Goal: Share content: Share content

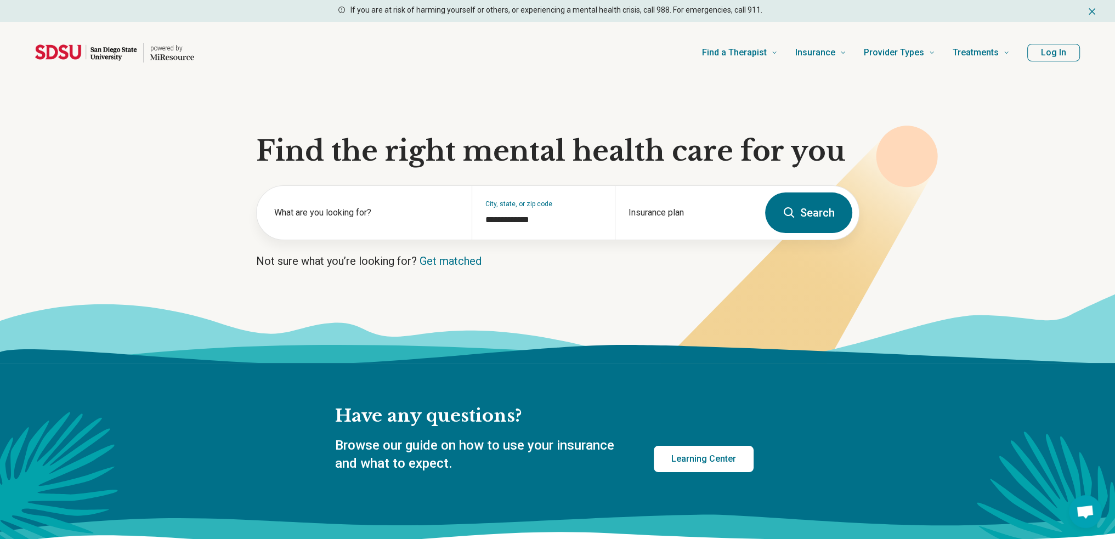
click at [1063, 52] on button "Log In" at bounding box center [1053, 53] width 53 height 18
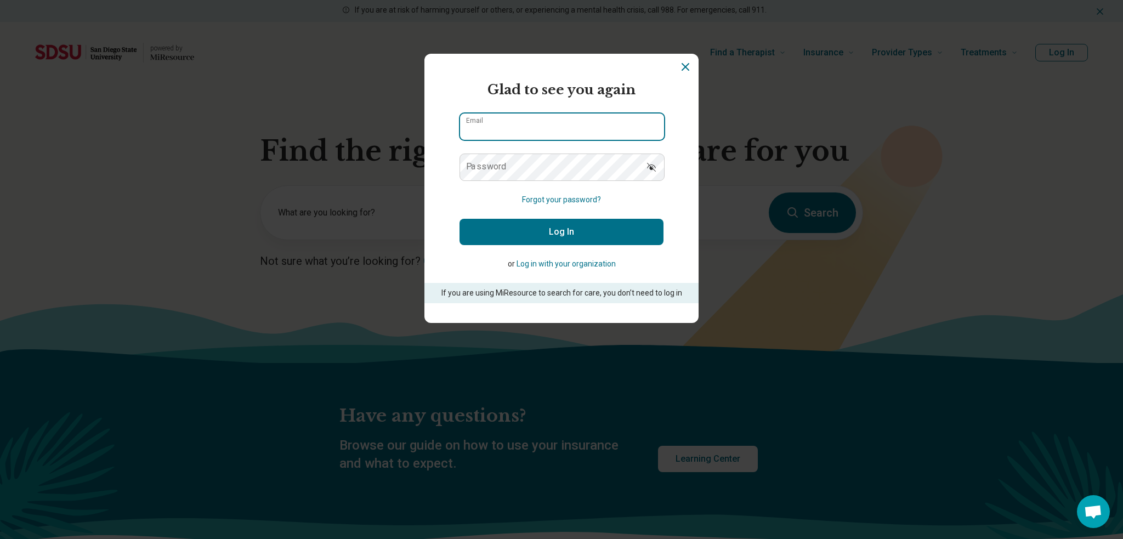
click at [571, 125] on input "Email" at bounding box center [562, 126] width 204 height 26
type input "**********"
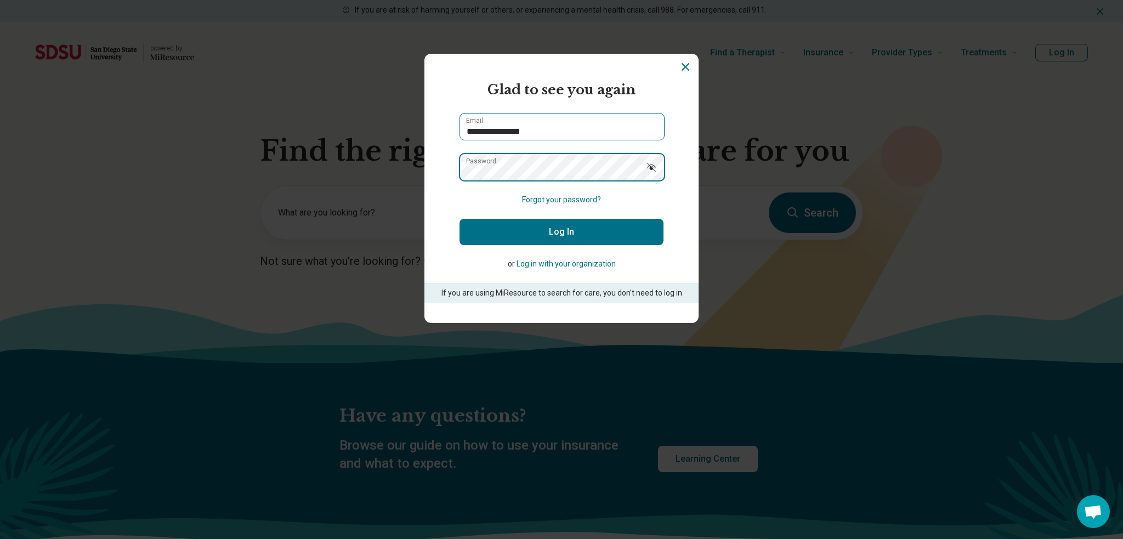
click at [459, 219] on button "Log In" at bounding box center [561, 232] width 204 height 26
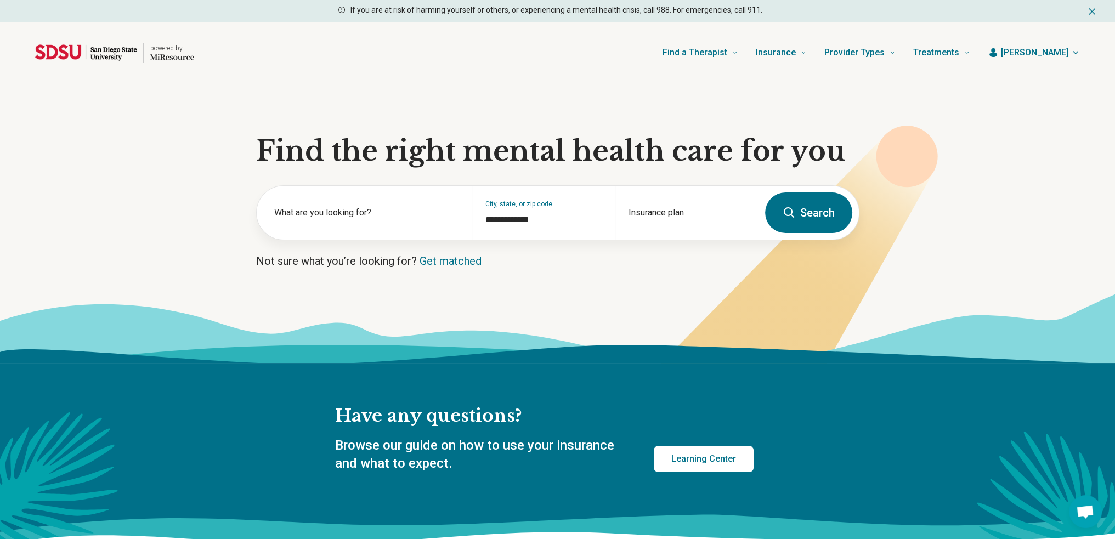
click at [1064, 48] on span "[PERSON_NAME]" at bounding box center [1035, 52] width 68 height 13
click at [1037, 114] on link "Referral list" at bounding box center [1044, 113] width 73 height 29
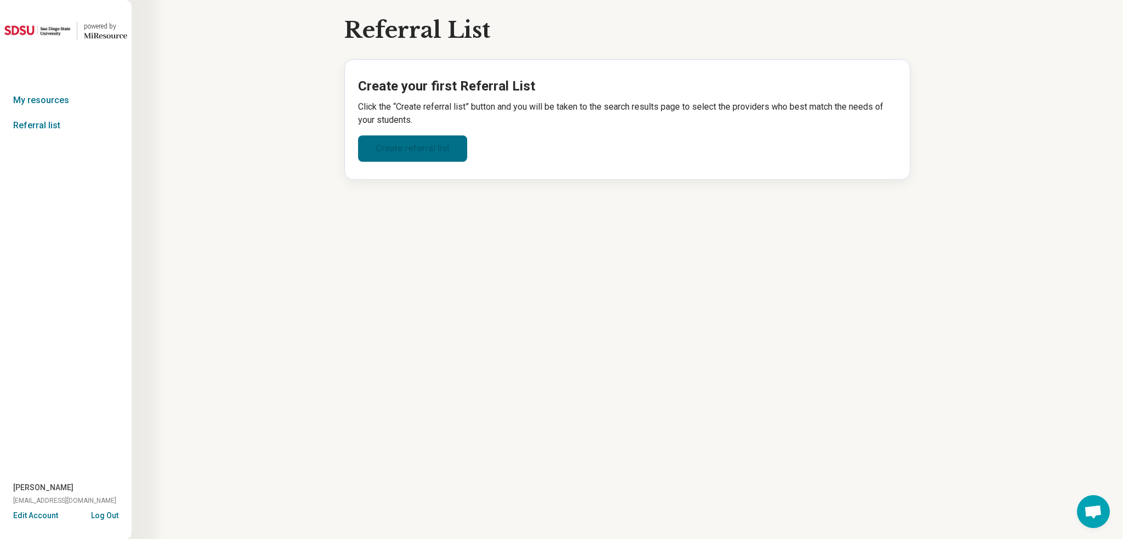
click at [441, 146] on link "Create referral list" at bounding box center [412, 148] width 109 height 26
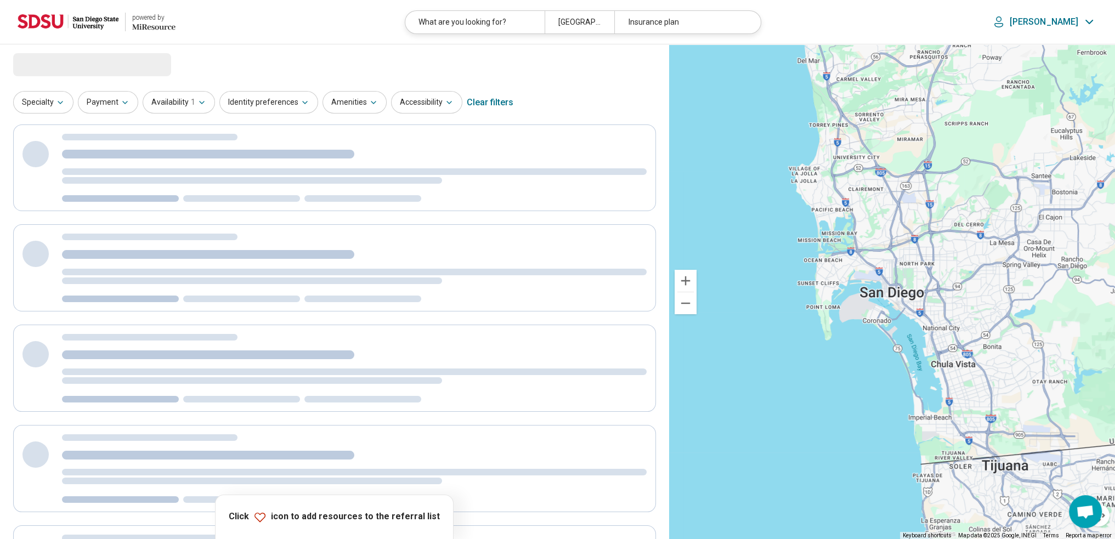
select select "***"
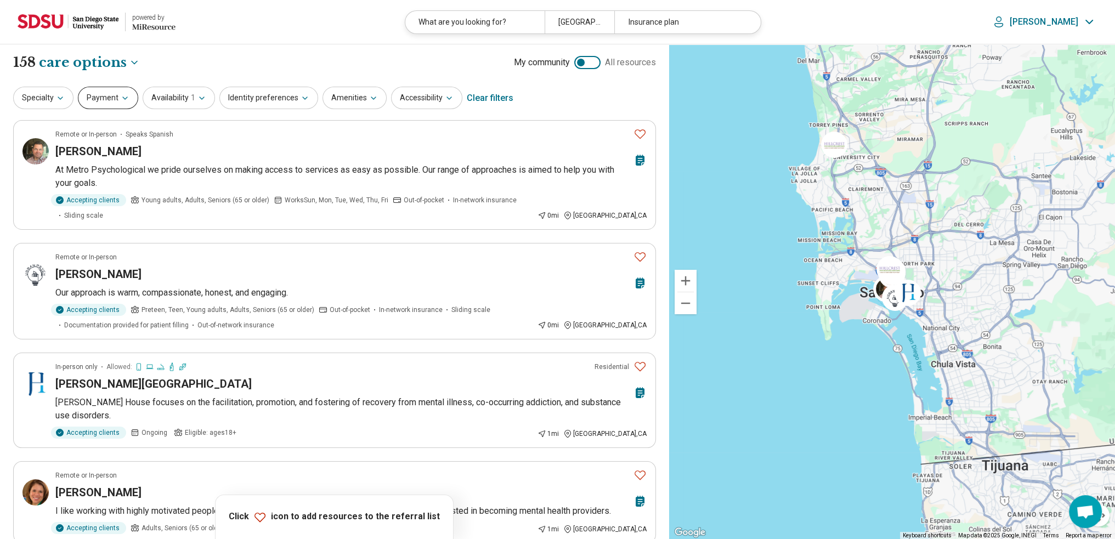
click at [123, 101] on icon "button" at bounding box center [125, 98] width 9 height 9
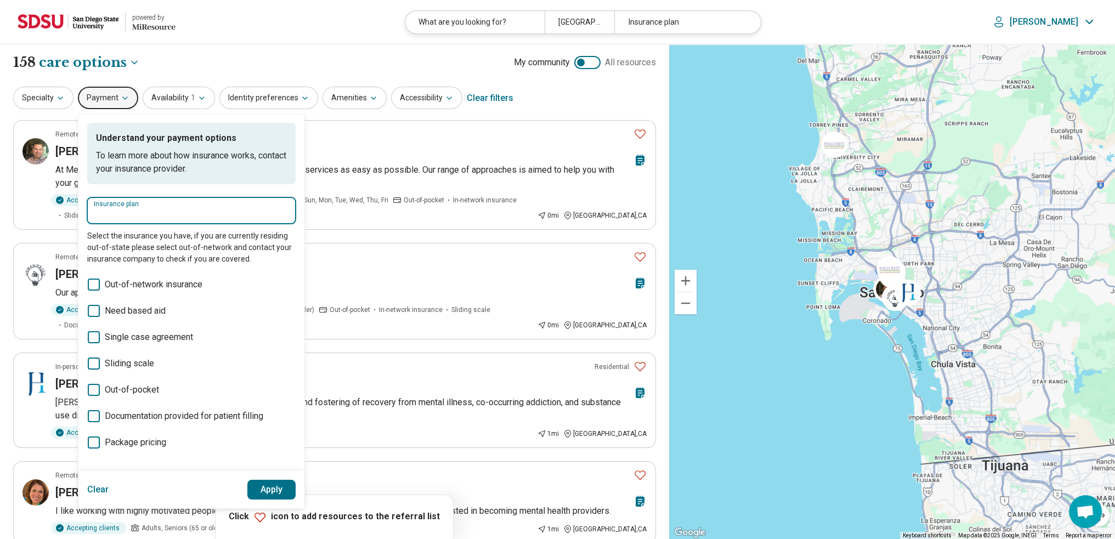
click at [156, 208] on input "Insurance plan" at bounding box center [191, 214] width 195 height 13
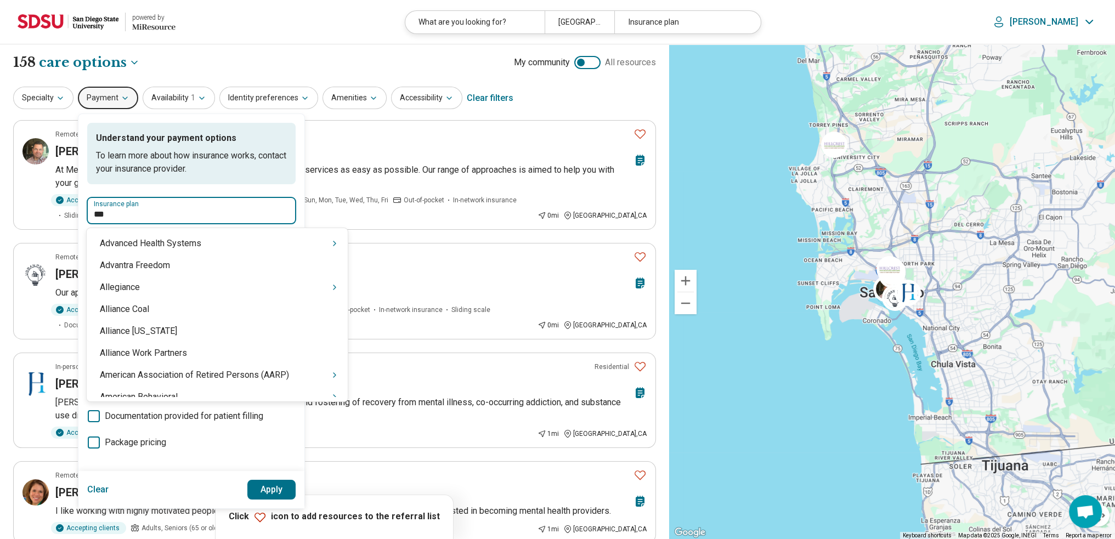
type input "****"
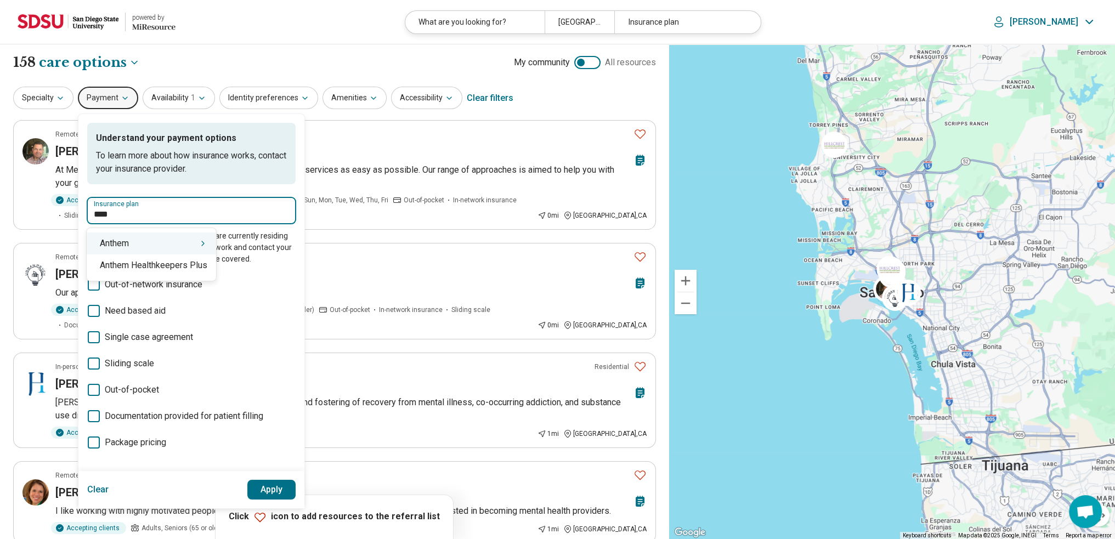
click at [156, 246] on div "Anthem" at bounding box center [151, 243] width 129 height 22
click at [161, 267] on div "[US_STATE] – Anthem" at bounding box center [140, 265] width 106 height 22
type input "**********"
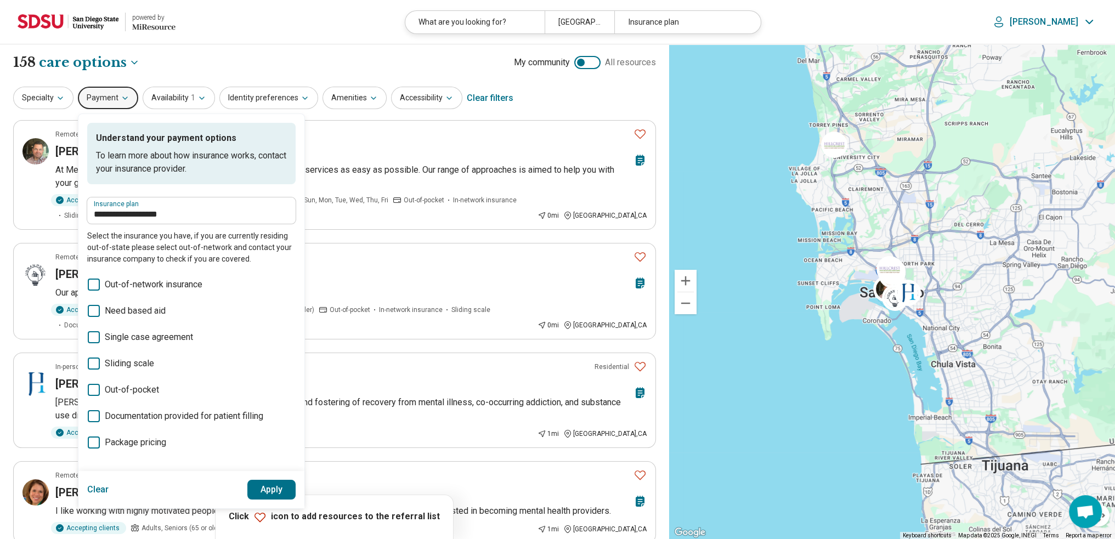
click at [281, 492] on button "Apply" at bounding box center [271, 490] width 49 height 20
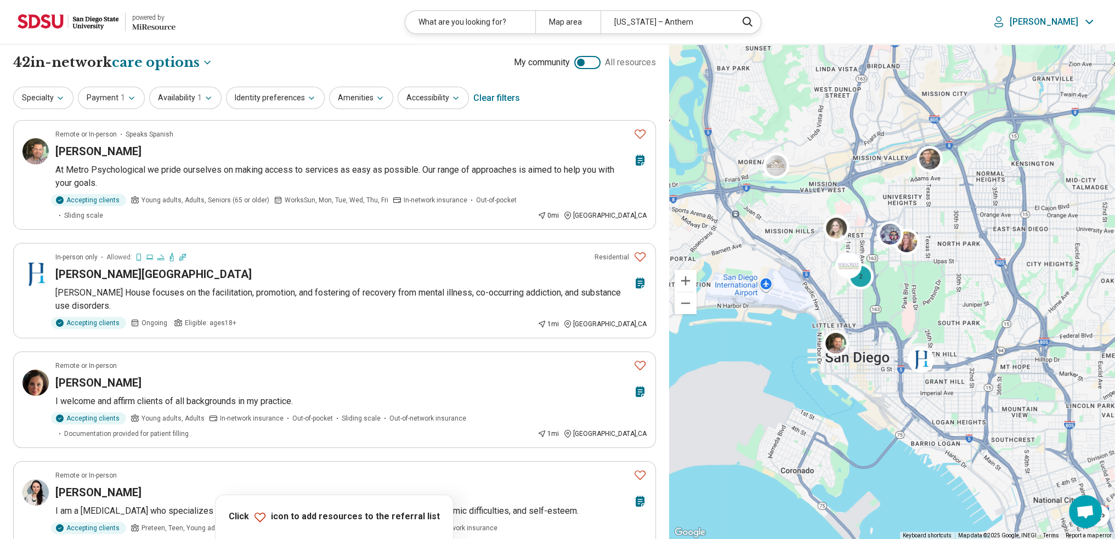
drag, startPoint x: 943, startPoint y: 169, endPoint x: 944, endPoint y: 248, distance: 78.4
click at [944, 248] on div "2" at bounding box center [892, 291] width 446 height 495
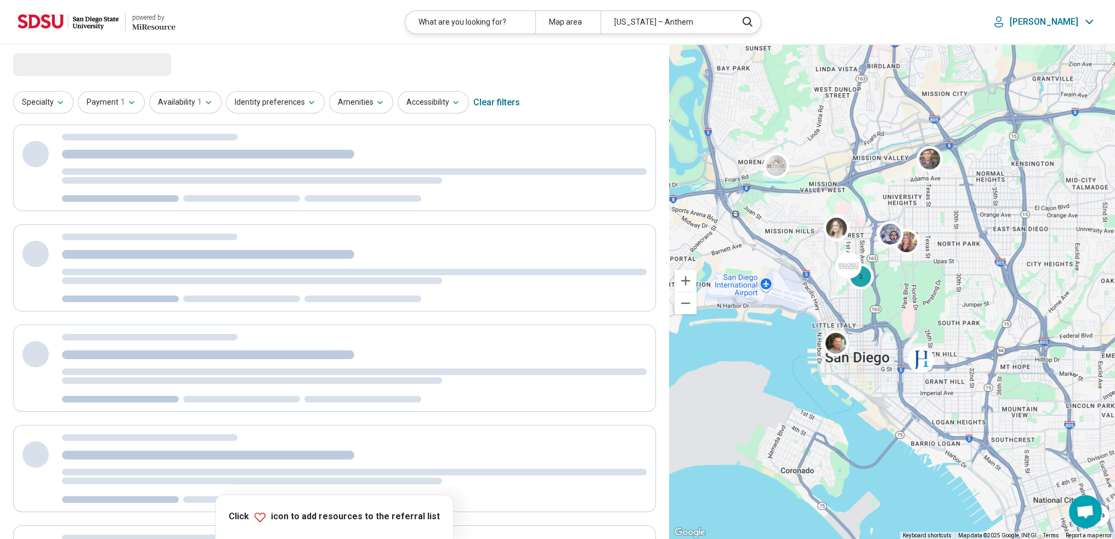
select select "***"
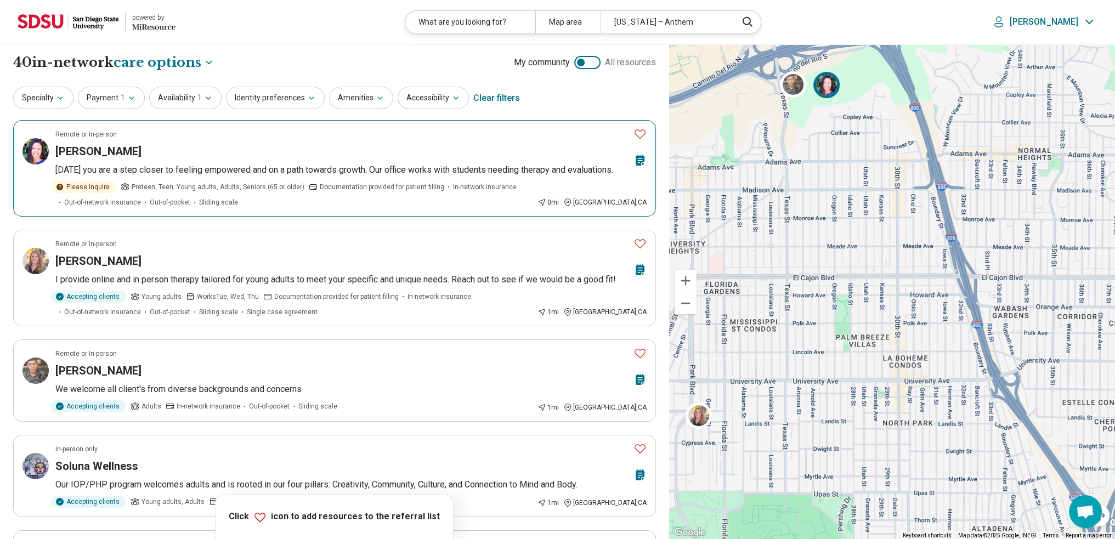
click at [638, 133] on icon "Favorite" at bounding box center [639, 133] width 13 height 13
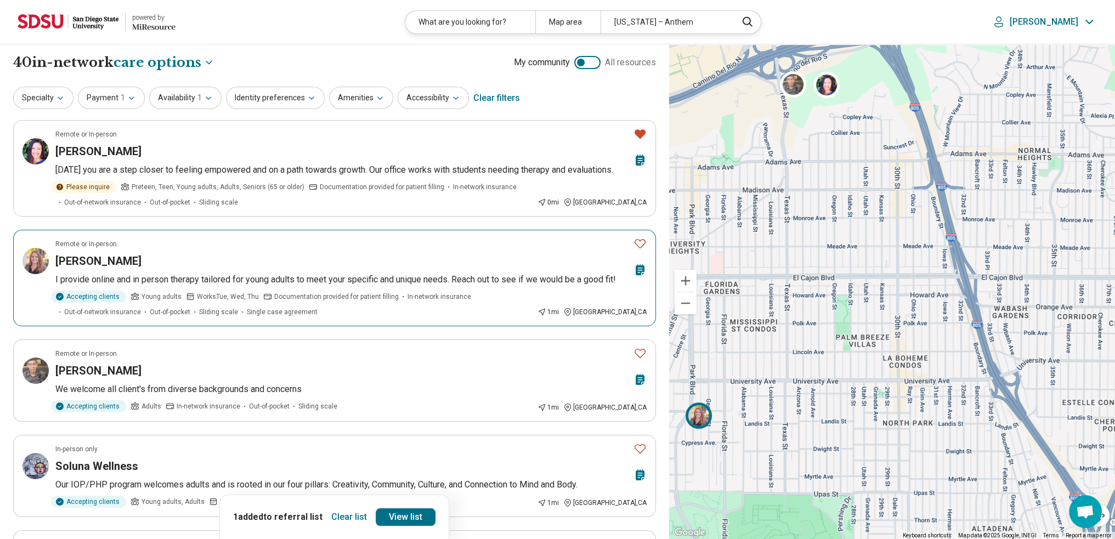
click at [640, 241] on icon "Favorite" at bounding box center [639, 243] width 13 height 13
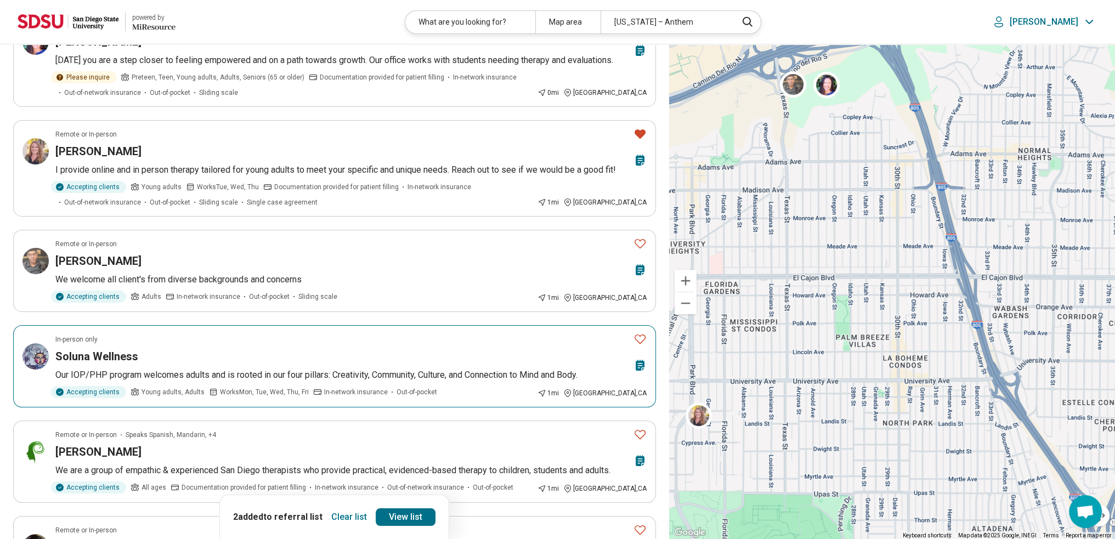
scroll to position [219, 0]
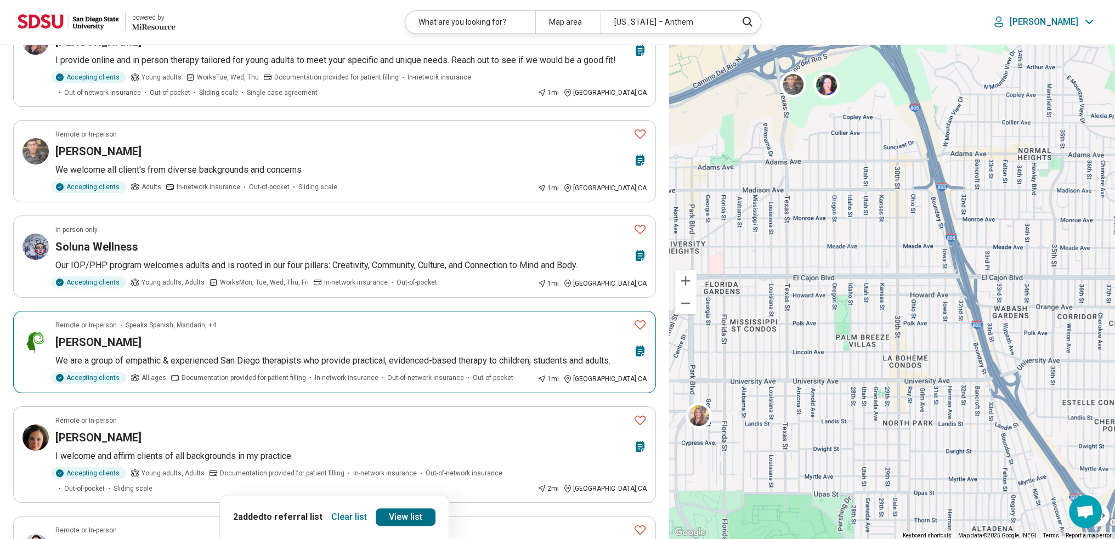
click at [643, 324] on icon "Favorite" at bounding box center [639, 324] width 13 height 13
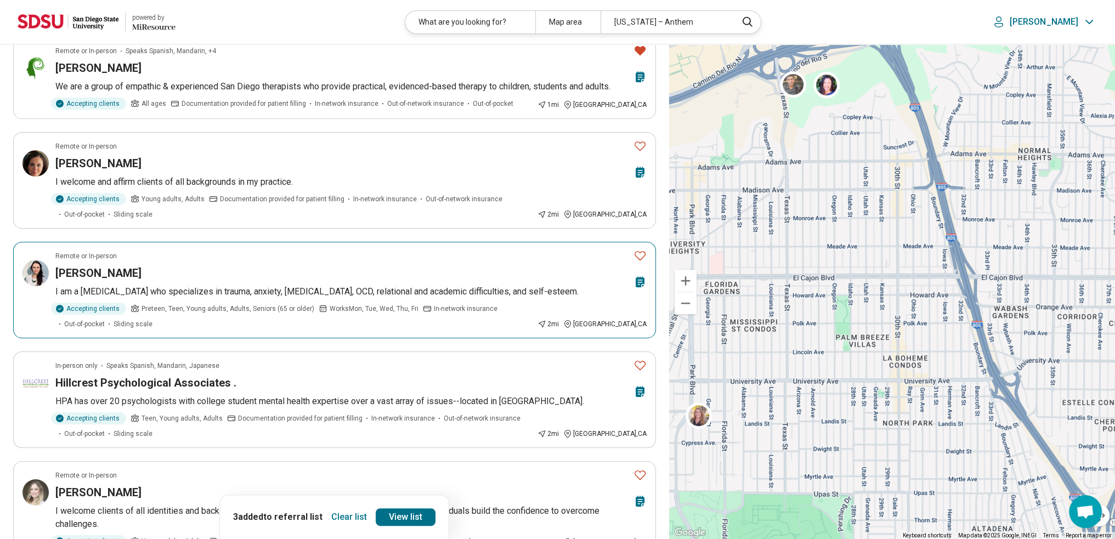
scroll to position [548, 0]
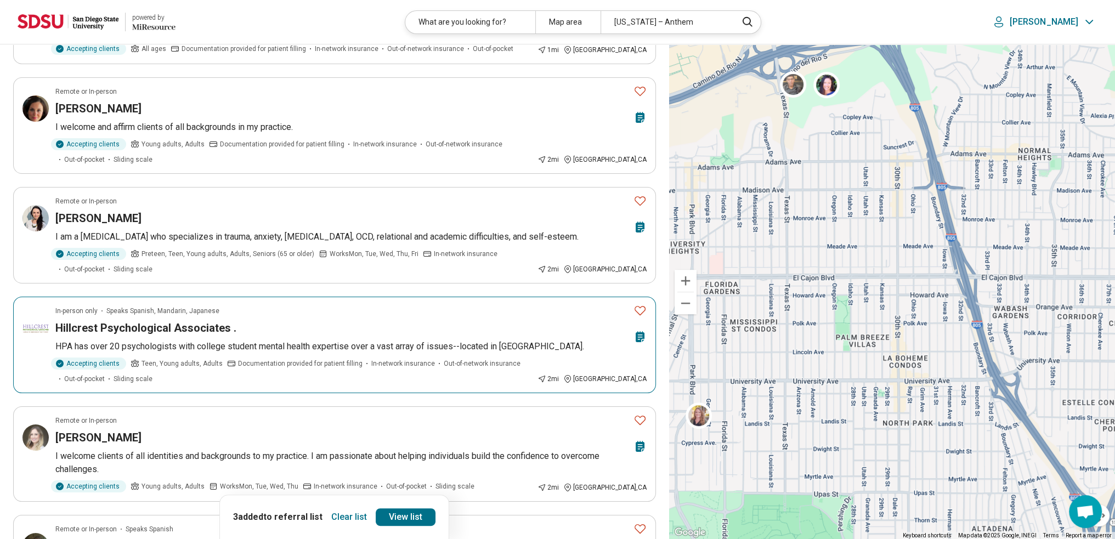
click at [641, 308] on icon "Favorite" at bounding box center [639, 310] width 13 height 13
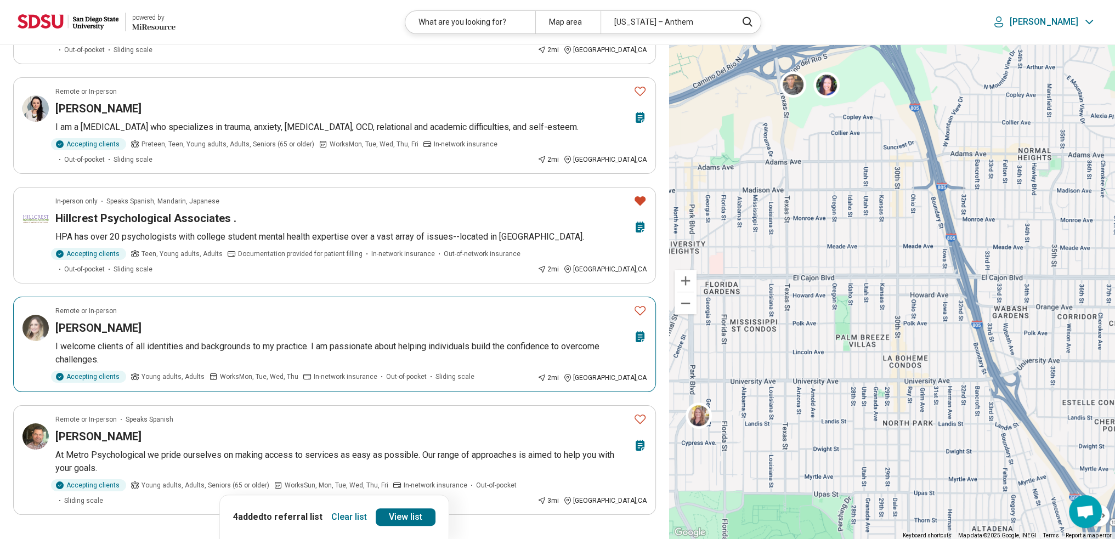
scroll to position [713, 0]
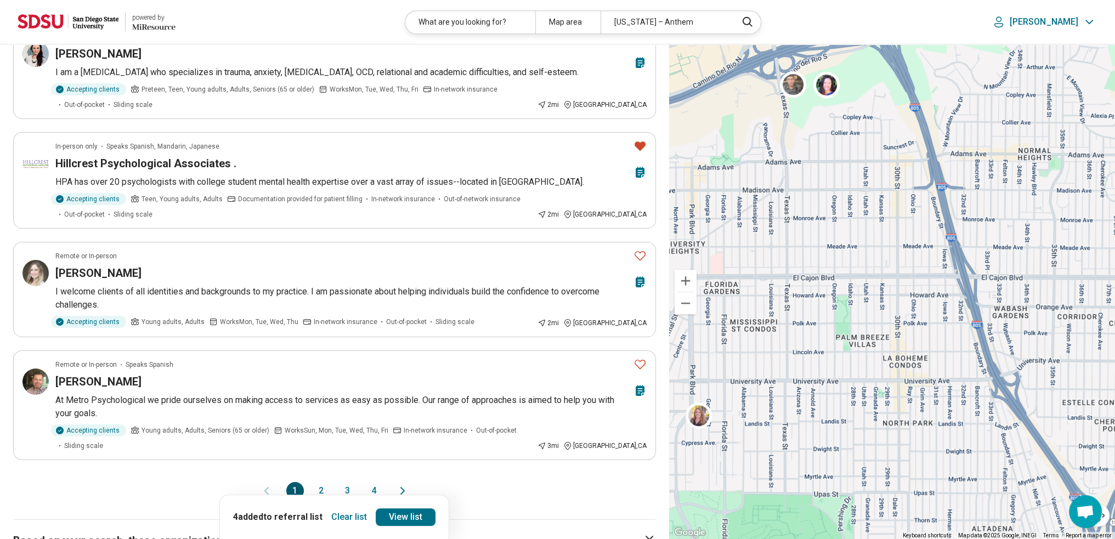
click at [323, 482] on button "2" at bounding box center [322, 491] width 18 height 18
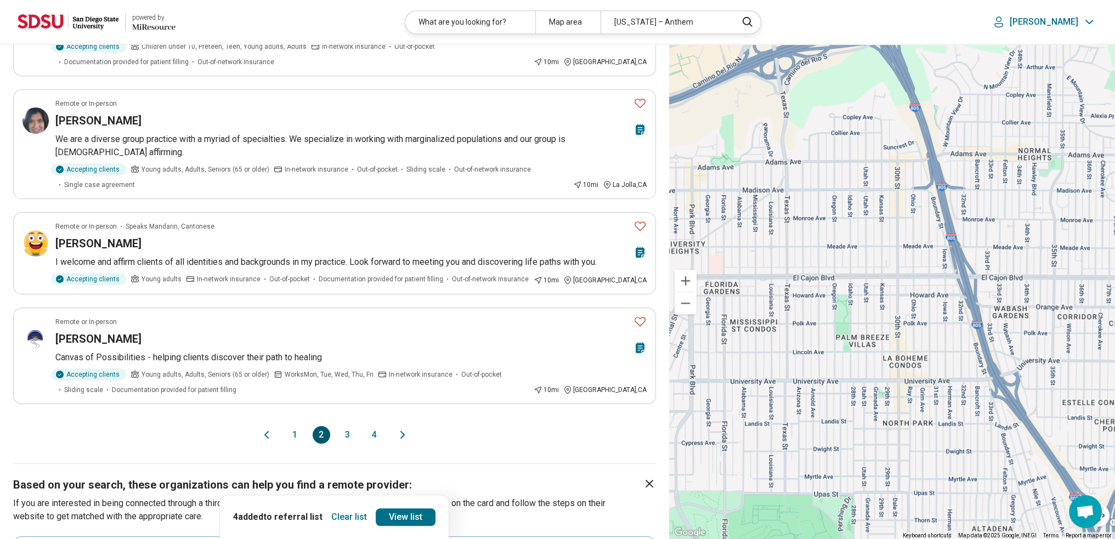
scroll to position [822, 0]
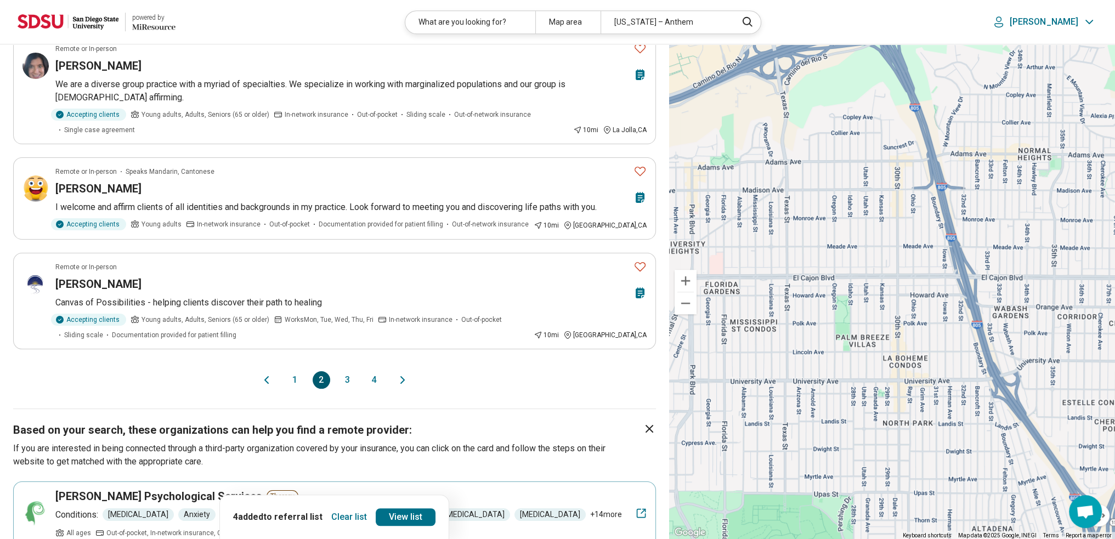
click at [349, 379] on button "3" at bounding box center [348, 380] width 18 height 18
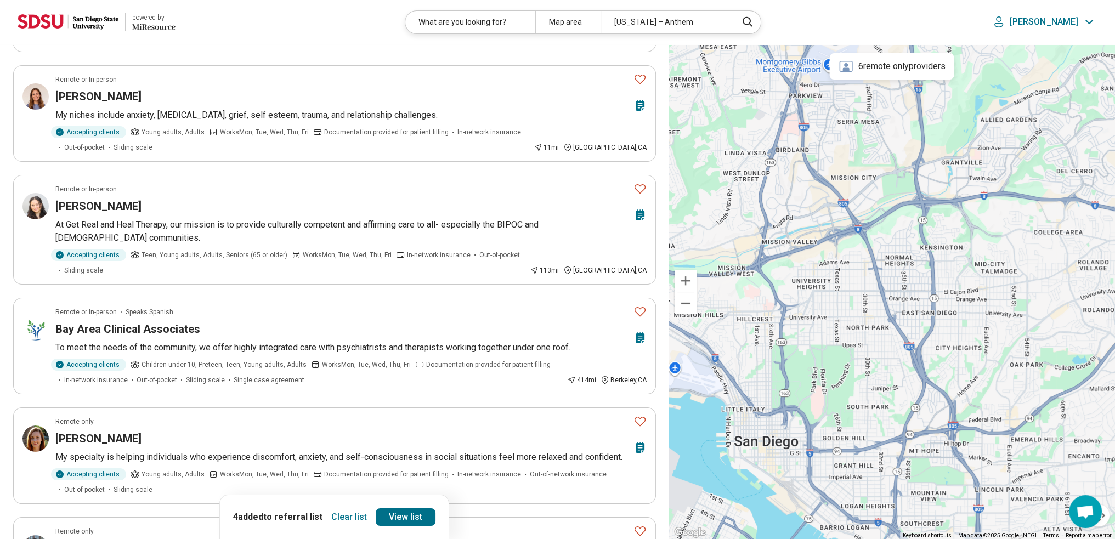
scroll to position [0, 0]
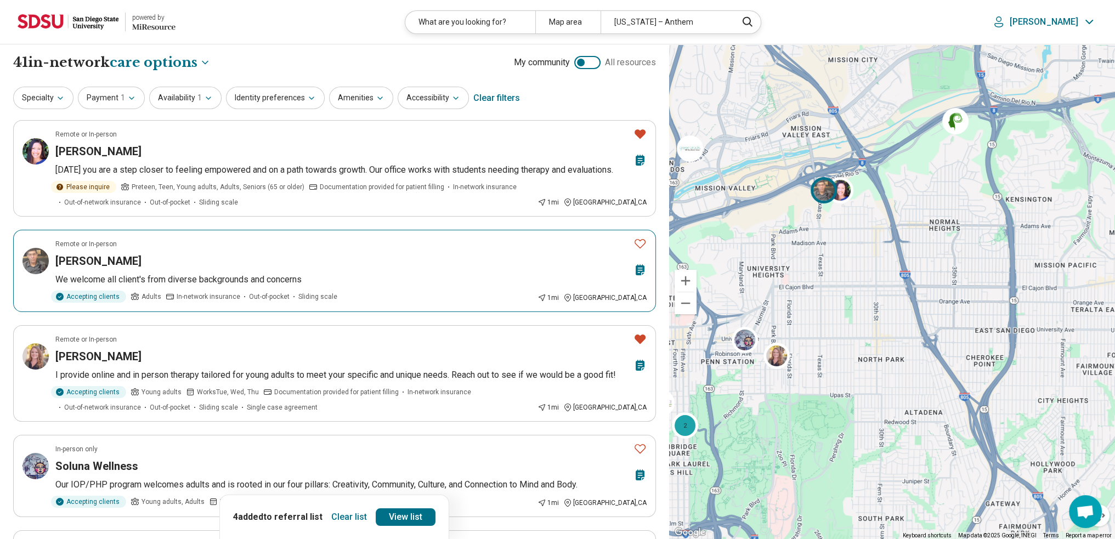
click at [640, 242] on icon "Favorite" at bounding box center [639, 243] width 13 height 13
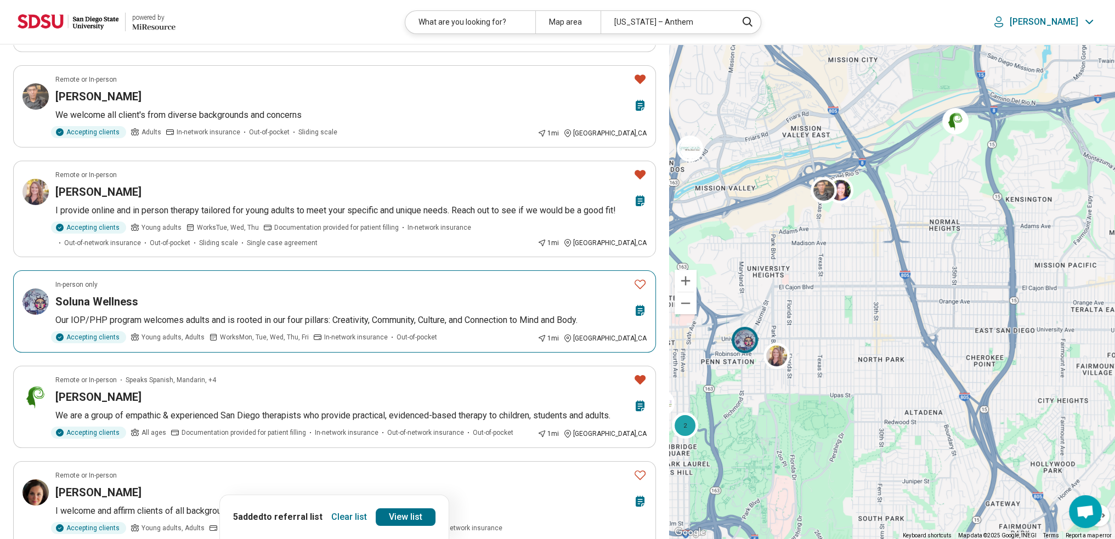
scroll to position [219, 0]
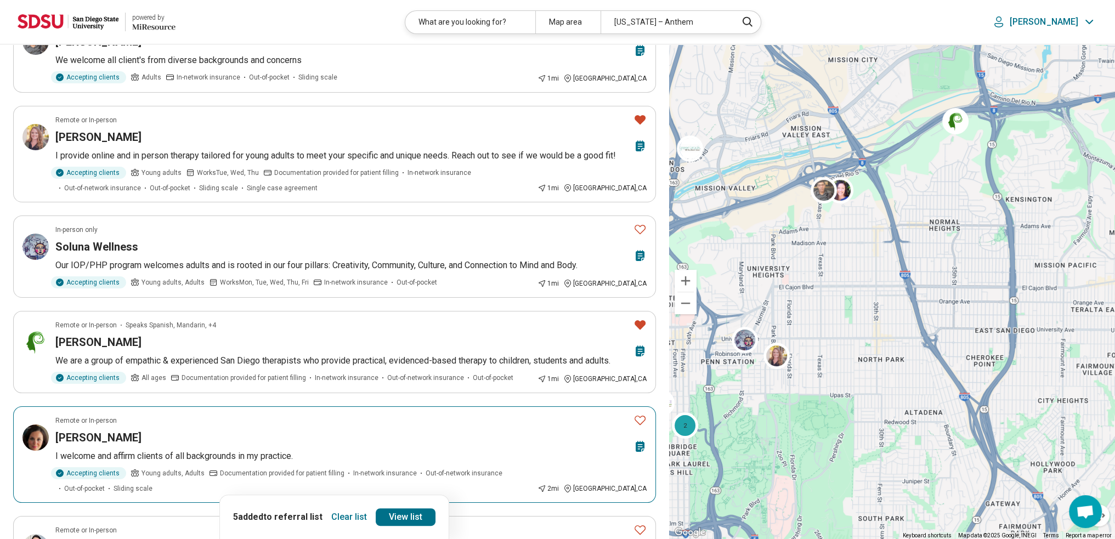
click at [639, 421] on icon "Favorite" at bounding box center [639, 419] width 13 height 13
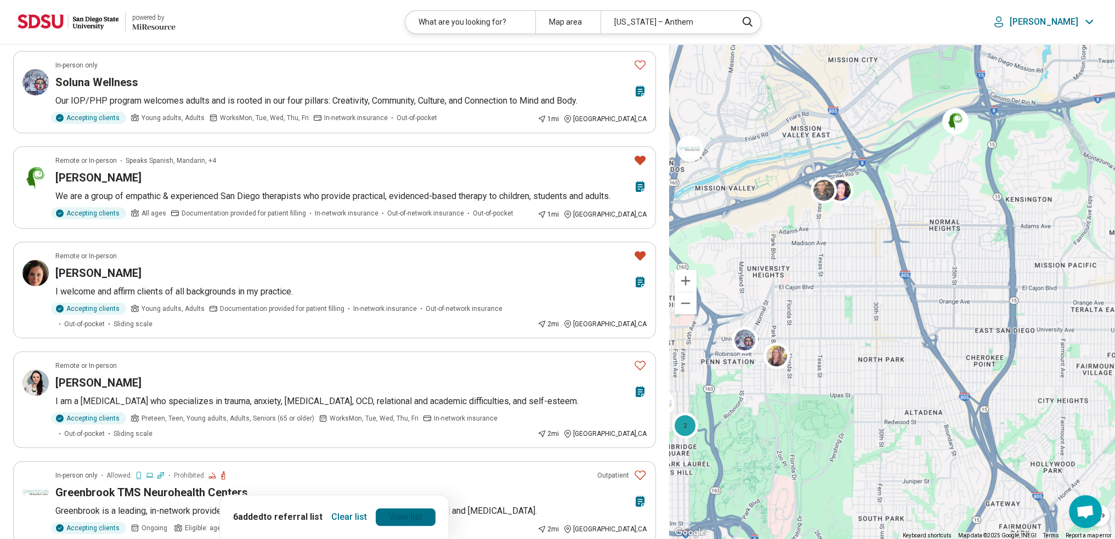
click at [404, 519] on link "View list" at bounding box center [406, 517] width 60 height 18
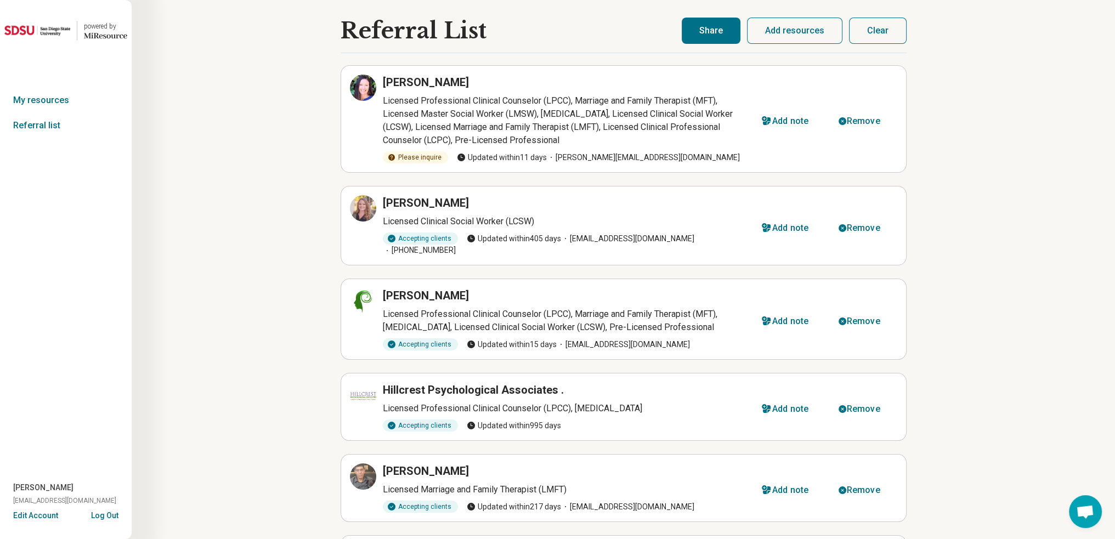
click at [721, 31] on button "Share" at bounding box center [711, 31] width 59 height 26
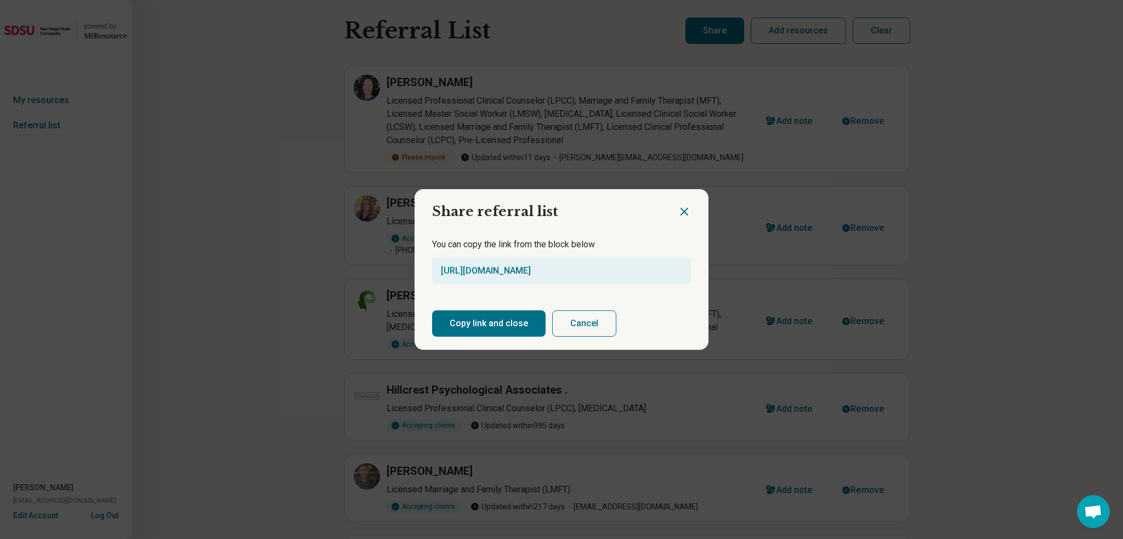
click at [490, 328] on button "Copy link and close" at bounding box center [488, 323] width 113 height 26
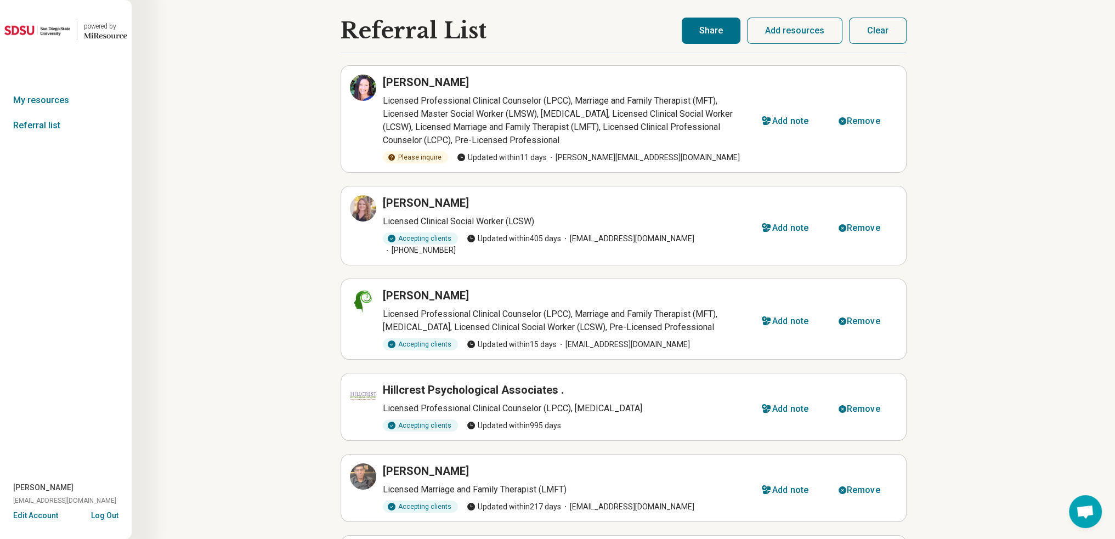
click at [733, 32] on button "Share" at bounding box center [711, 31] width 59 height 26
click at [707, 30] on button "Share" at bounding box center [711, 31] width 59 height 26
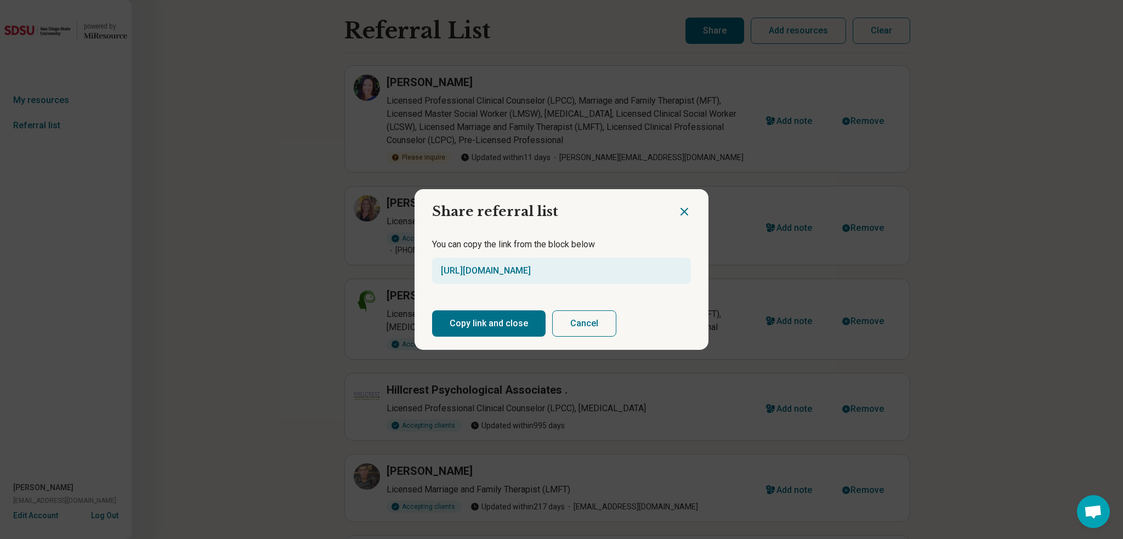
click at [495, 326] on button "Copy link and close" at bounding box center [488, 323] width 113 height 26
